Goal: Book appointment/travel/reservation

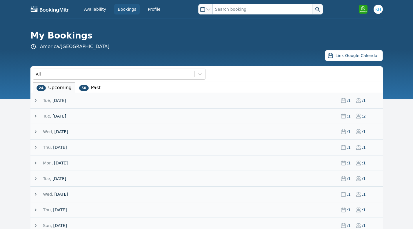
click at [64, 116] on span "19 August 25" at bounding box center [59, 116] width 14 height 6
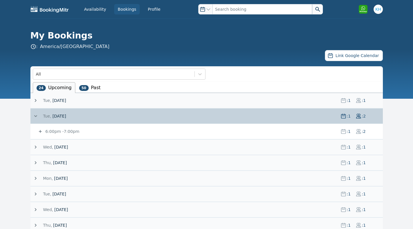
click at [53, 131] on small "6:00pm - 7:00pm" at bounding box center [61, 131] width 35 height 5
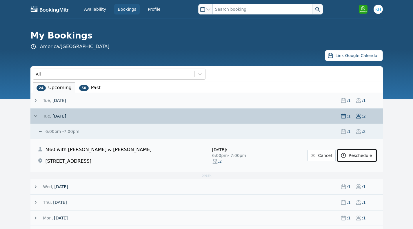
click at [362, 156] on link "Reschedule" at bounding box center [357, 155] width 38 height 11
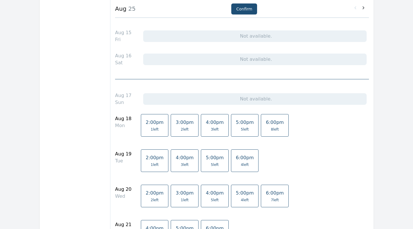
scroll to position [206, 0]
click at [176, 158] on span "4:00pm" at bounding box center [185, 157] width 18 height 6
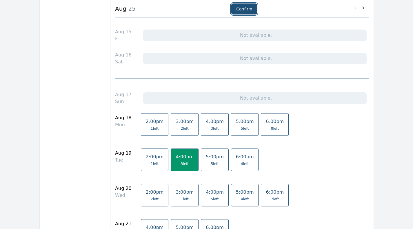
click at [238, 7] on button "Confirm" at bounding box center [244, 8] width 26 height 11
select select "2"
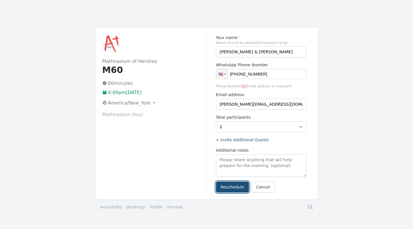
click at [223, 186] on button "Reschedule" at bounding box center [232, 187] width 33 height 11
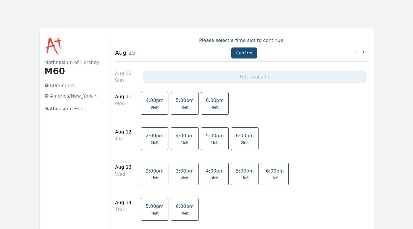
click at [365, 53] on icon at bounding box center [363, 52] width 6 height 6
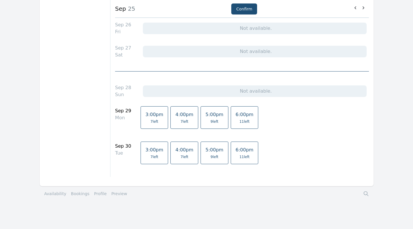
scroll to position [866, 0]
